Goal: Information Seeking & Learning: Find contact information

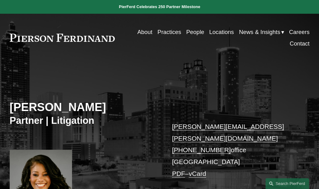
click at [188, 35] on link "People" at bounding box center [195, 32] width 18 height 12
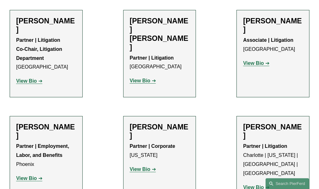
scroll to position [6688, 0]
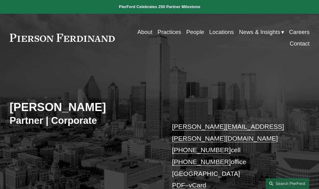
drag, startPoint x: 213, startPoint y: 15, endPoint x: 186, endPoint y: 29, distance: 31.1
drag, startPoint x: 186, startPoint y: 29, endPoint x: 172, endPoint y: 65, distance: 38.3
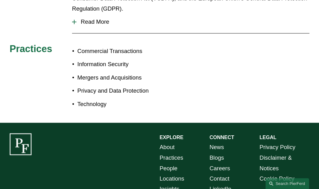
scroll to position [325, 0]
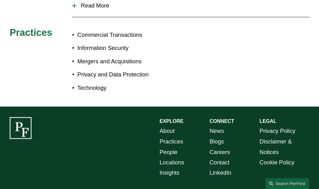
drag, startPoint x: 119, startPoint y: 32, endPoint x: 233, endPoint y: 87, distance: 126.9
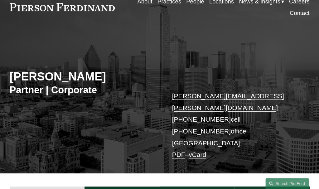
scroll to position [23, 0]
